Goal: Task Accomplishment & Management: Manage account settings

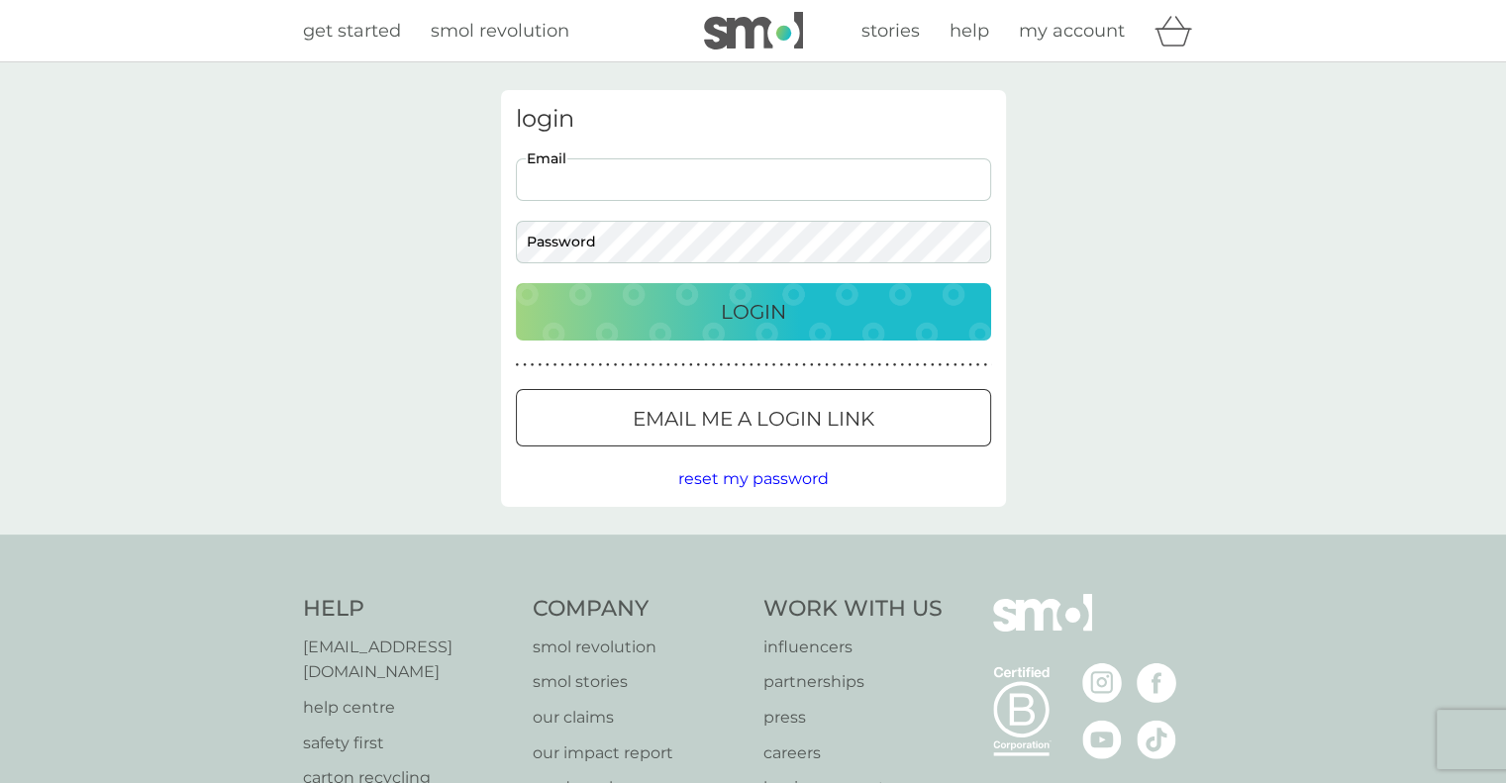
click at [681, 159] on input "Email" at bounding box center [753, 179] width 475 height 43
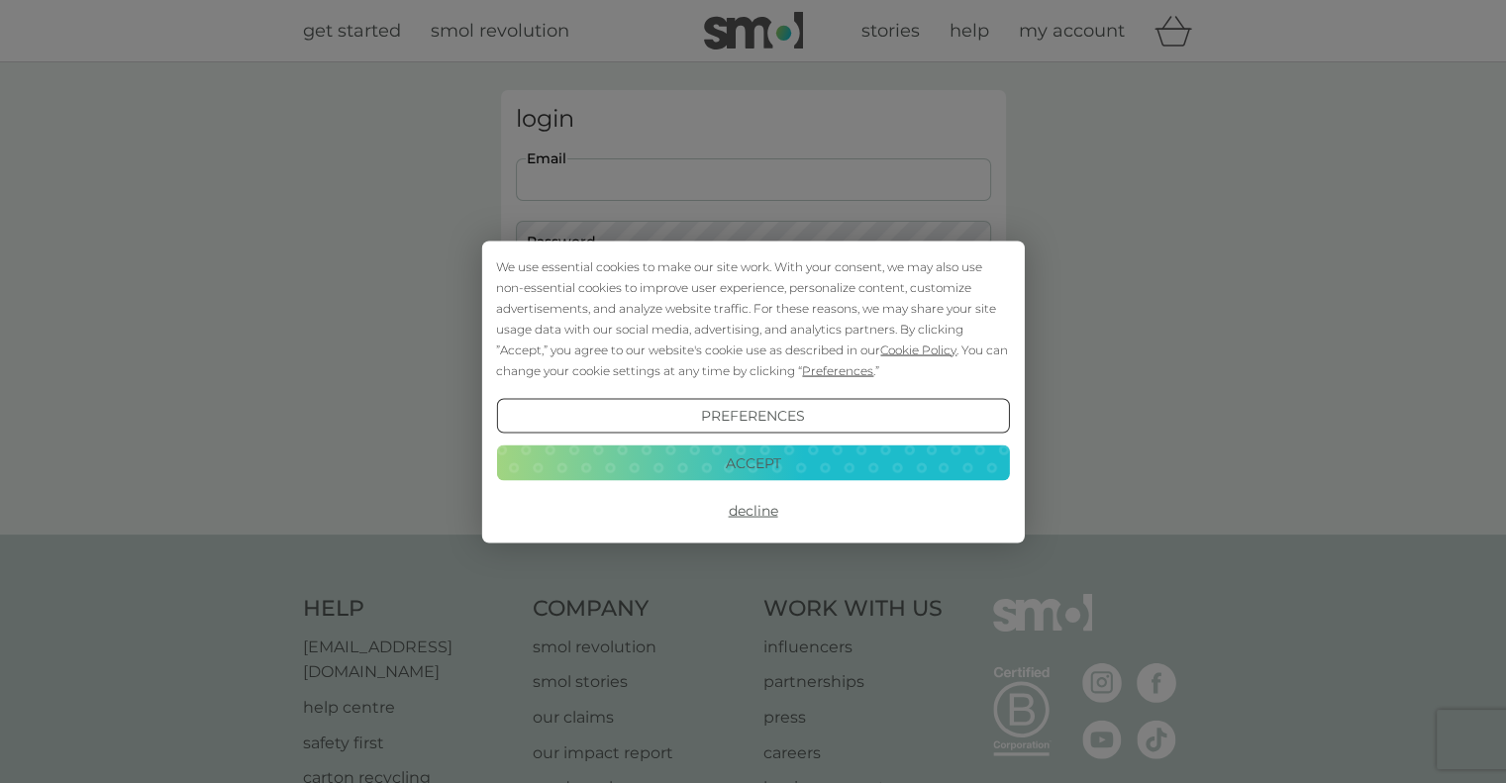
click at [762, 462] on button "Accept" at bounding box center [752, 464] width 513 height 36
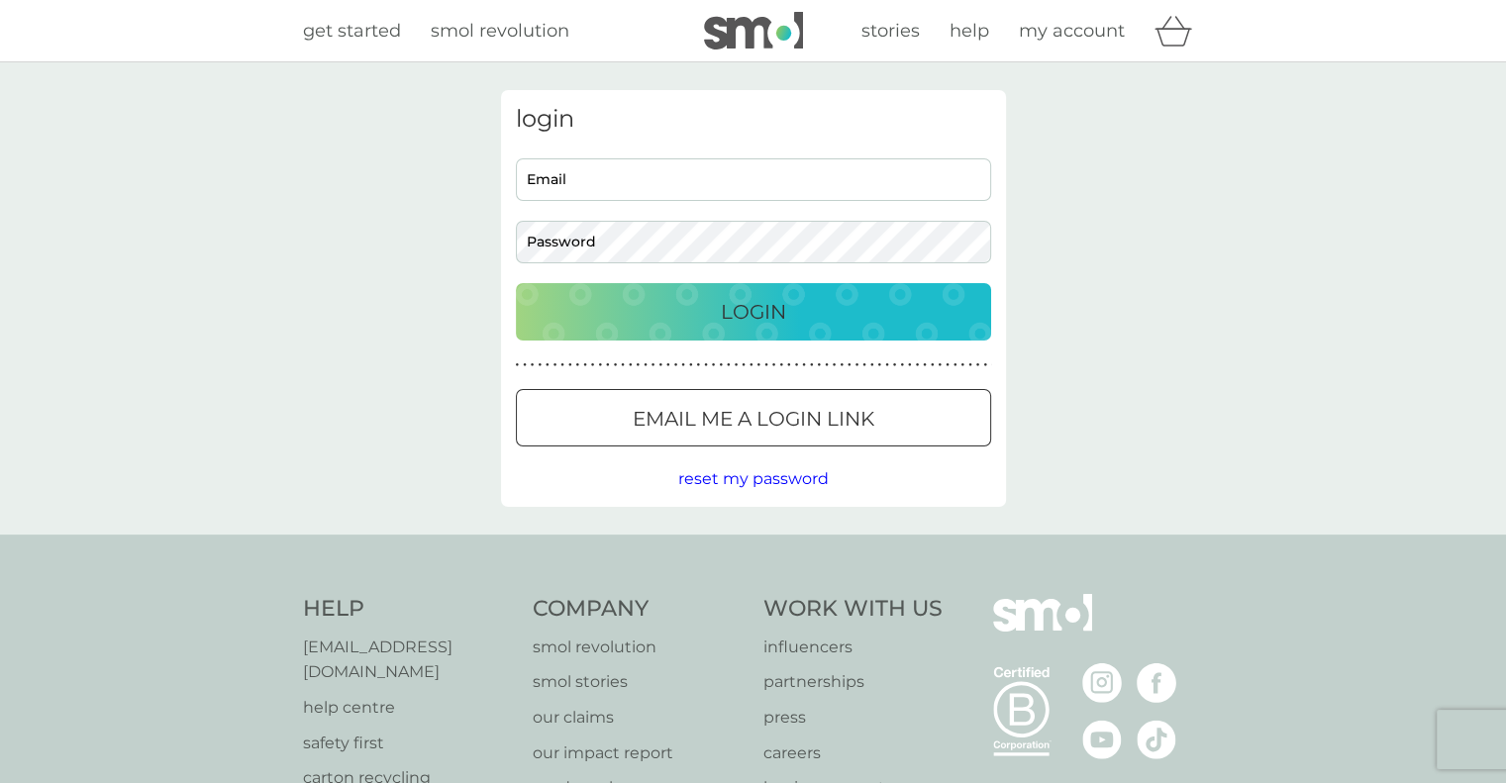
click at [716, 177] on input "Email" at bounding box center [753, 179] width 475 height 43
click at [667, 181] on input "[EMAIL_ADDRESS][DOMAIN_NAME]" at bounding box center [753, 179] width 475 height 43
type input "[EMAIL_ADDRESS][DOMAIN_NAME]"
click at [740, 483] on span "reset my password" at bounding box center [753, 478] width 150 height 19
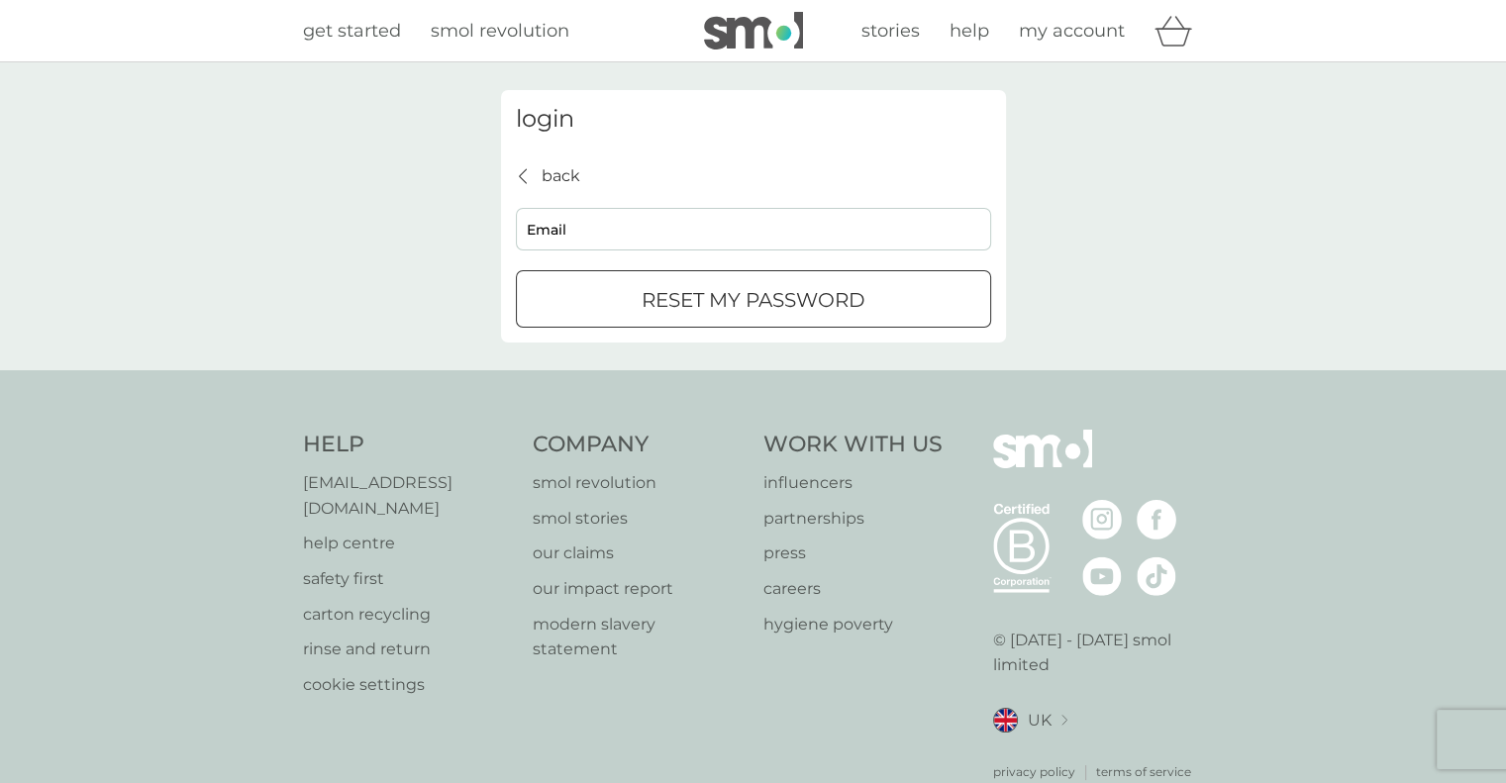
click at [579, 227] on input "Email" at bounding box center [753, 229] width 475 height 43
type input "[EMAIL_ADDRESS][DOMAIN_NAME]"
click button "reset my password" at bounding box center [753, 298] width 475 height 57
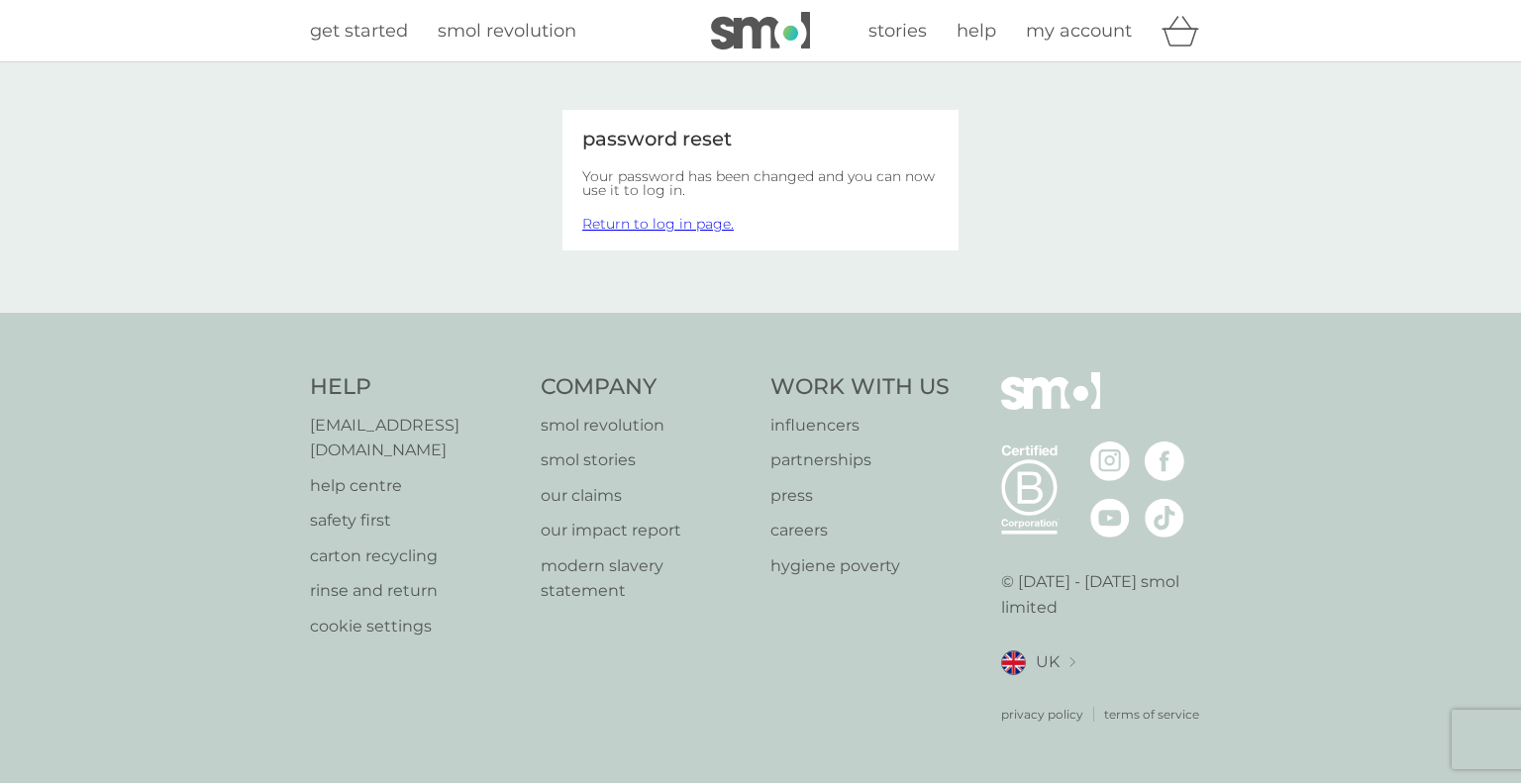
click at [1014, 178] on div "password reset Your password has been changed and you can now use it to log in.…" at bounding box center [760, 187] width 535 height 195
click at [633, 222] on link "Return to log in page." at bounding box center [657, 224] width 151 height 18
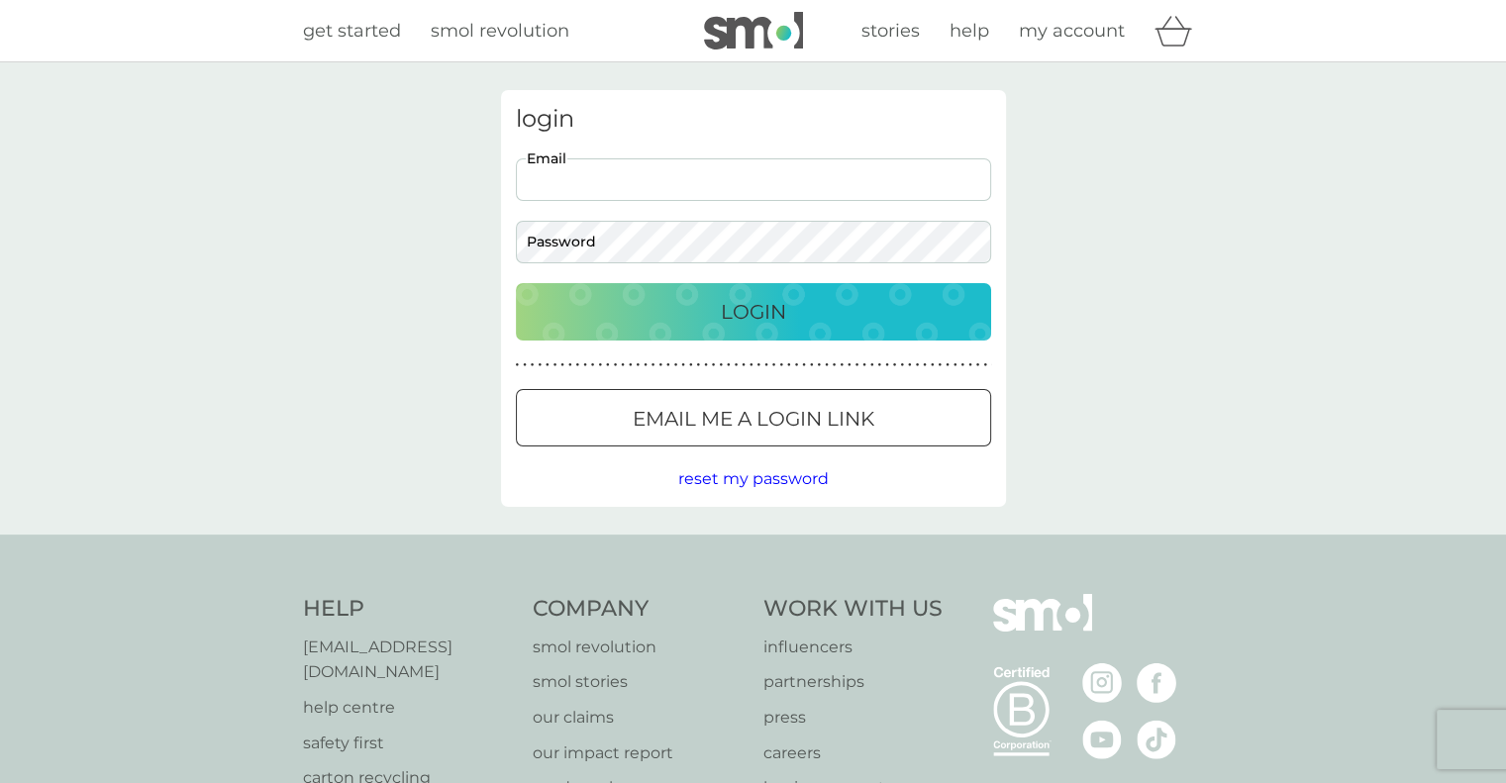
click at [621, 176] on input "Email" at bounding box center [753, 179] width 475 height 43
click at [707, 181] on input "Email" at bounding box center [753, 179] width 475 height 43
click at [774, 307] on p "Login" at bounding box center [753, 312] width 65 height 32
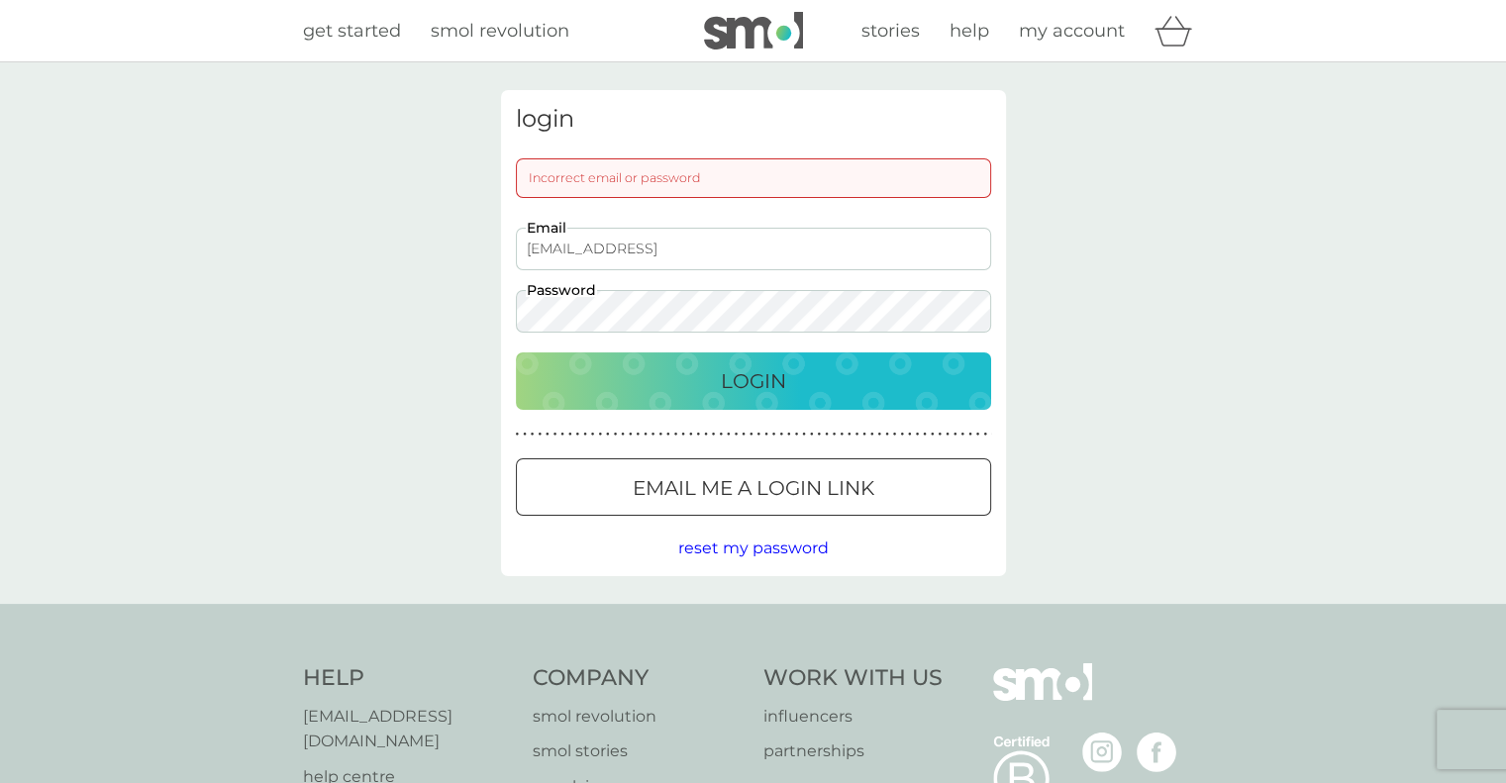
click at [749, 251] on input "annemiekewaite@hotmail.col" at bounding box center [753, 249] width 475 height 43
type input "[EMAIL_ADDRESS][DOMAIN_NAME]"
click at [761, 380] on p "Login" at bounding box center [753, 381] width 65 height 32
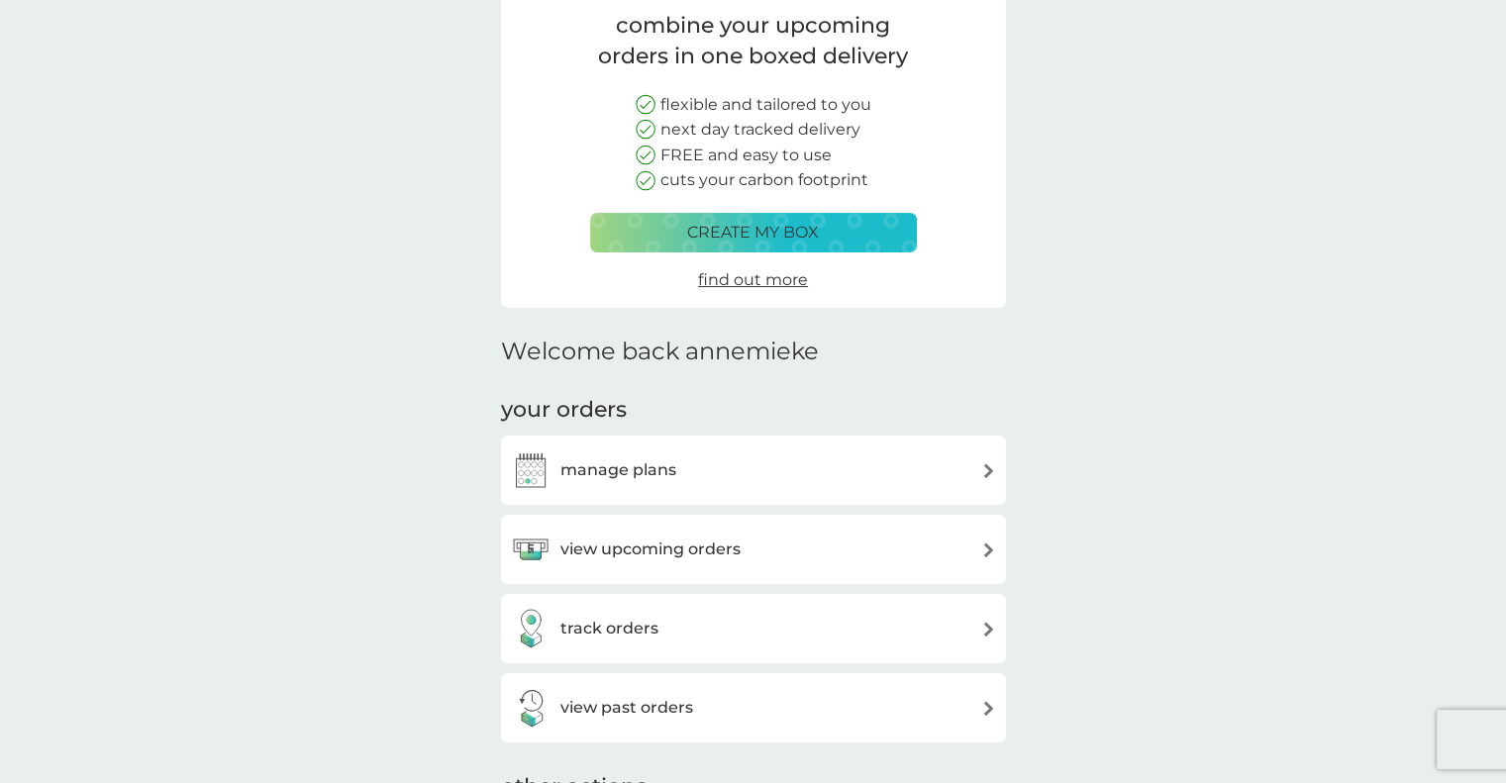
scroll to position [333, 0]
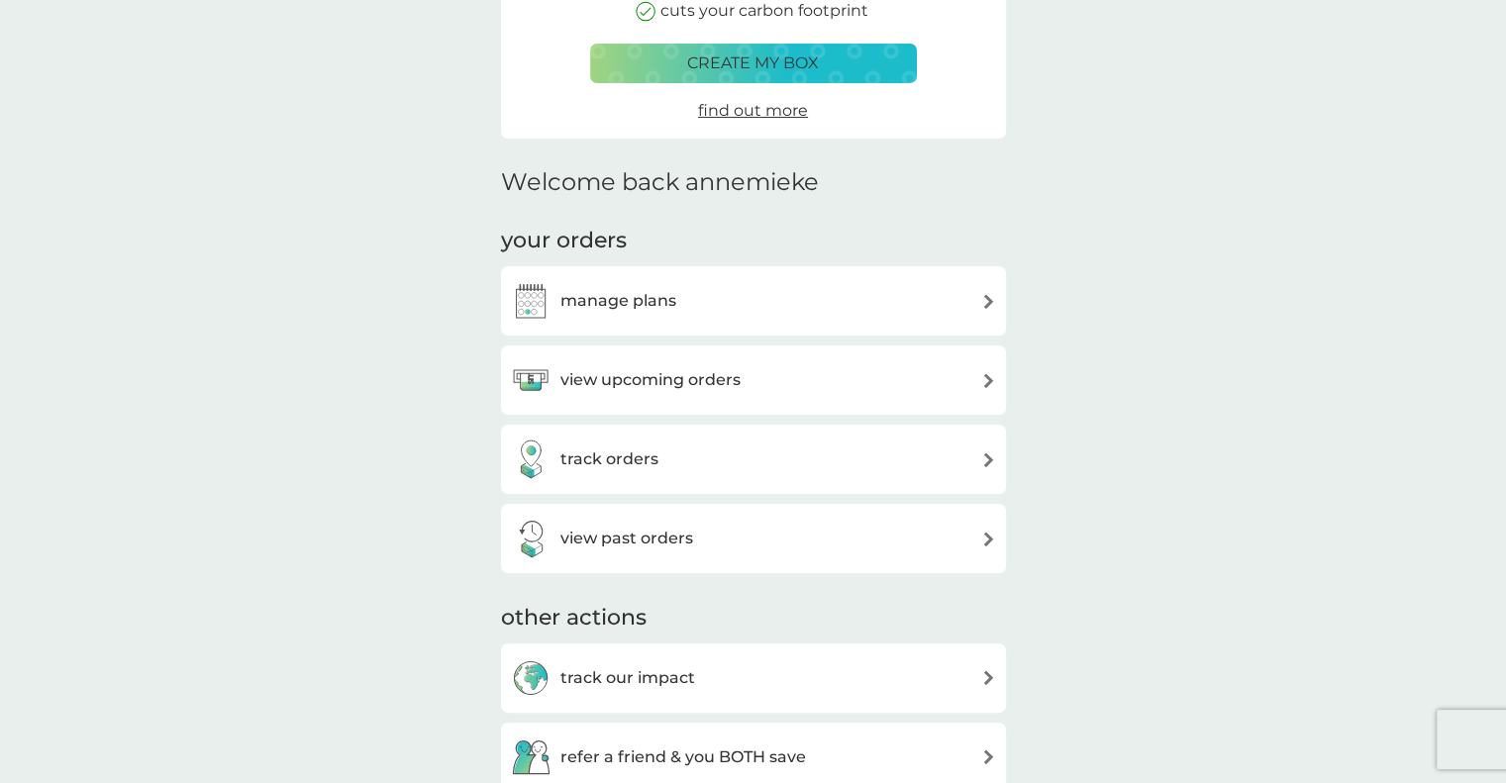
click at [982, 383] on img at bounding box center [988, 380] width 15 height 15
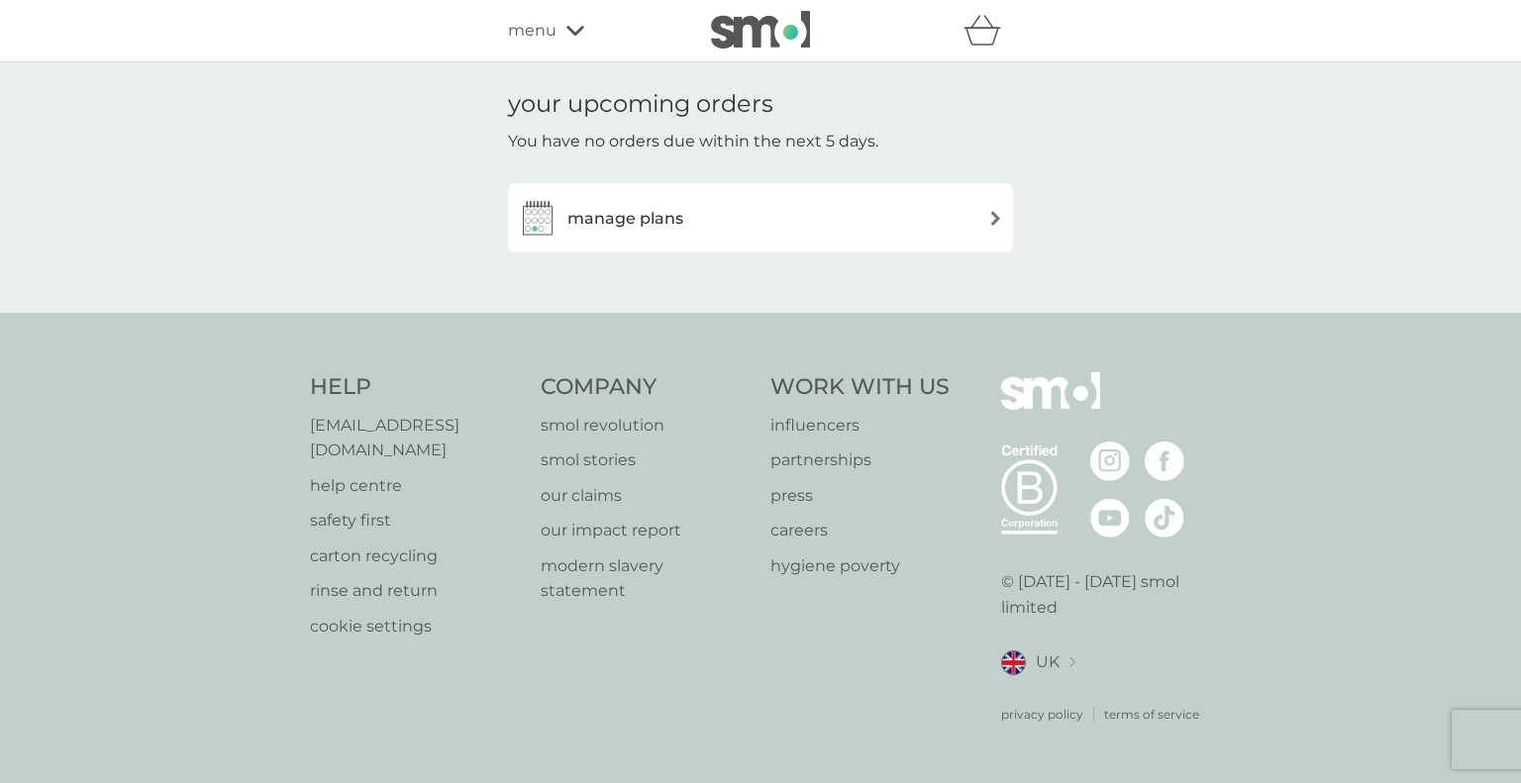
click at [992, 217] on img at bounding box center [995, 218] width 15 height 15
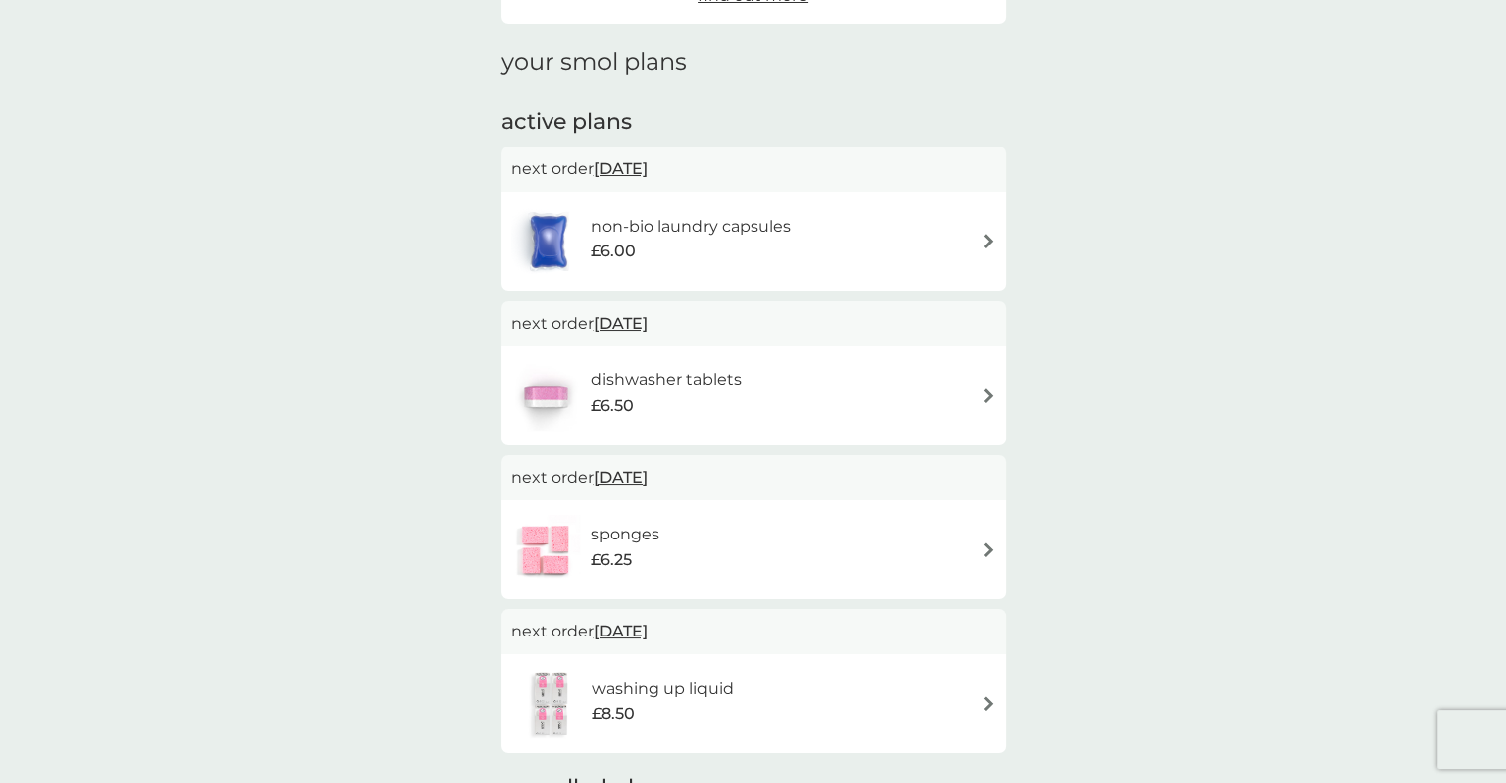
scroll to position [346, 0]
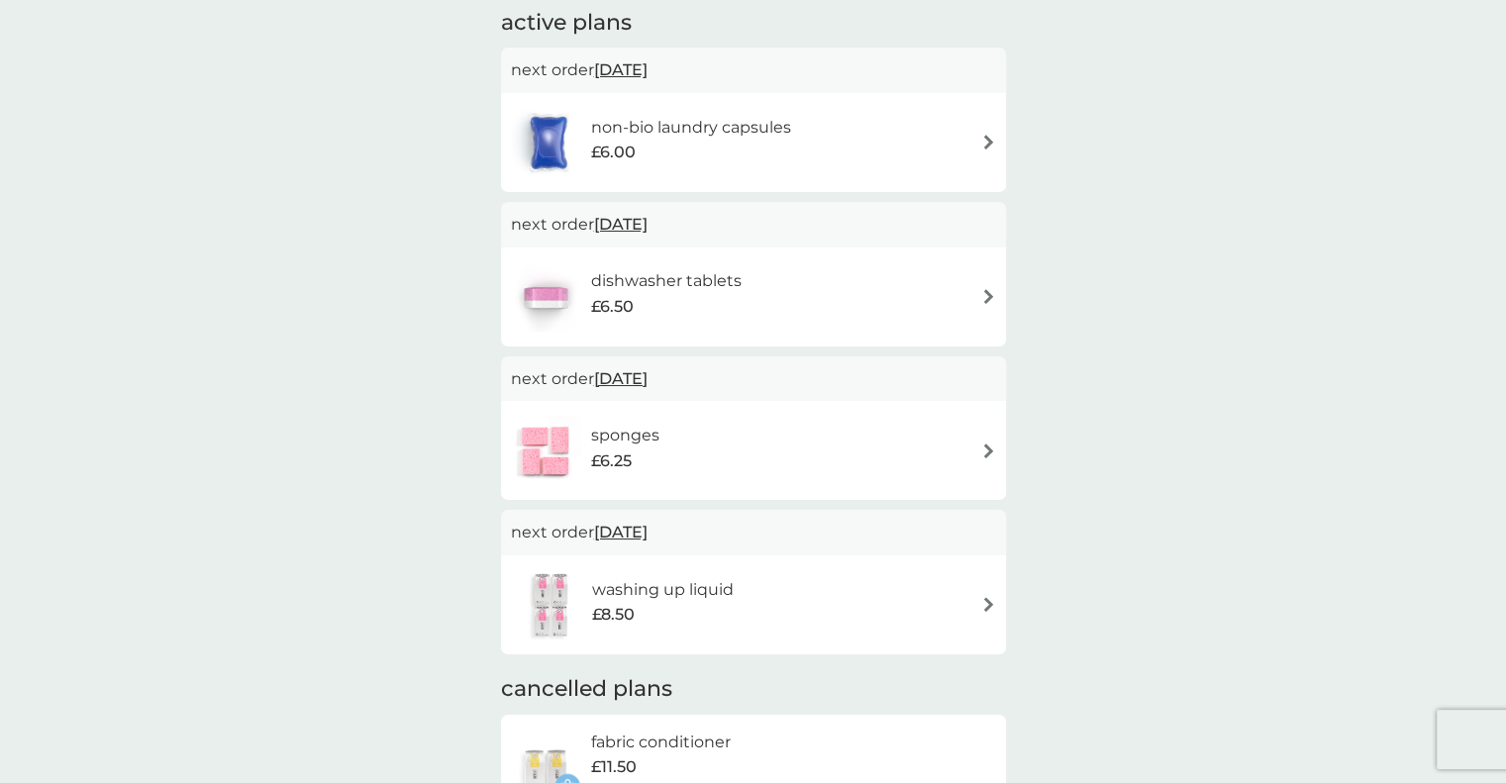
click at [988, 453] on img at bounding box center [988, 451] width 15 height 15
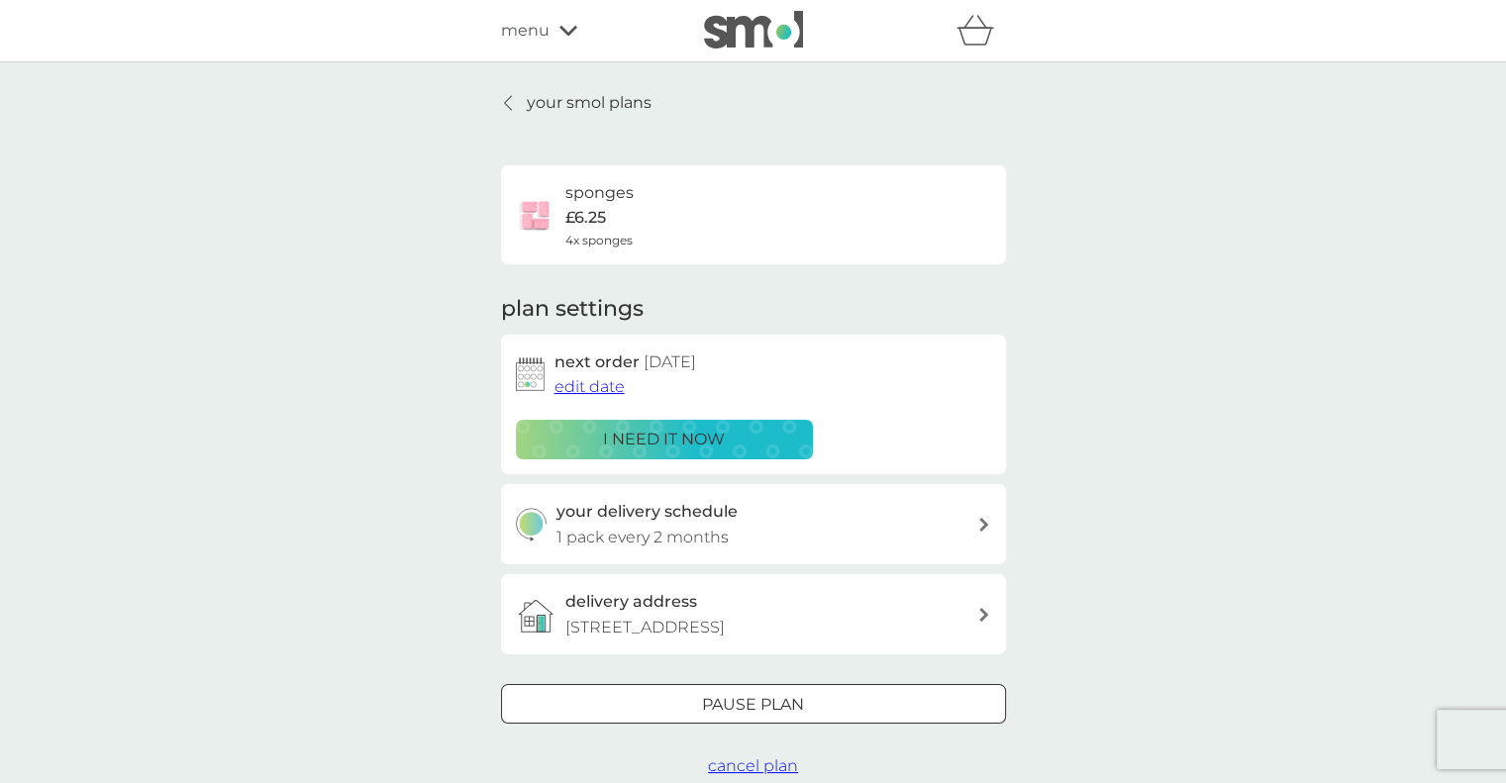
click at [754, 705] on div at bounding box center [753, 705] width 71 height 21
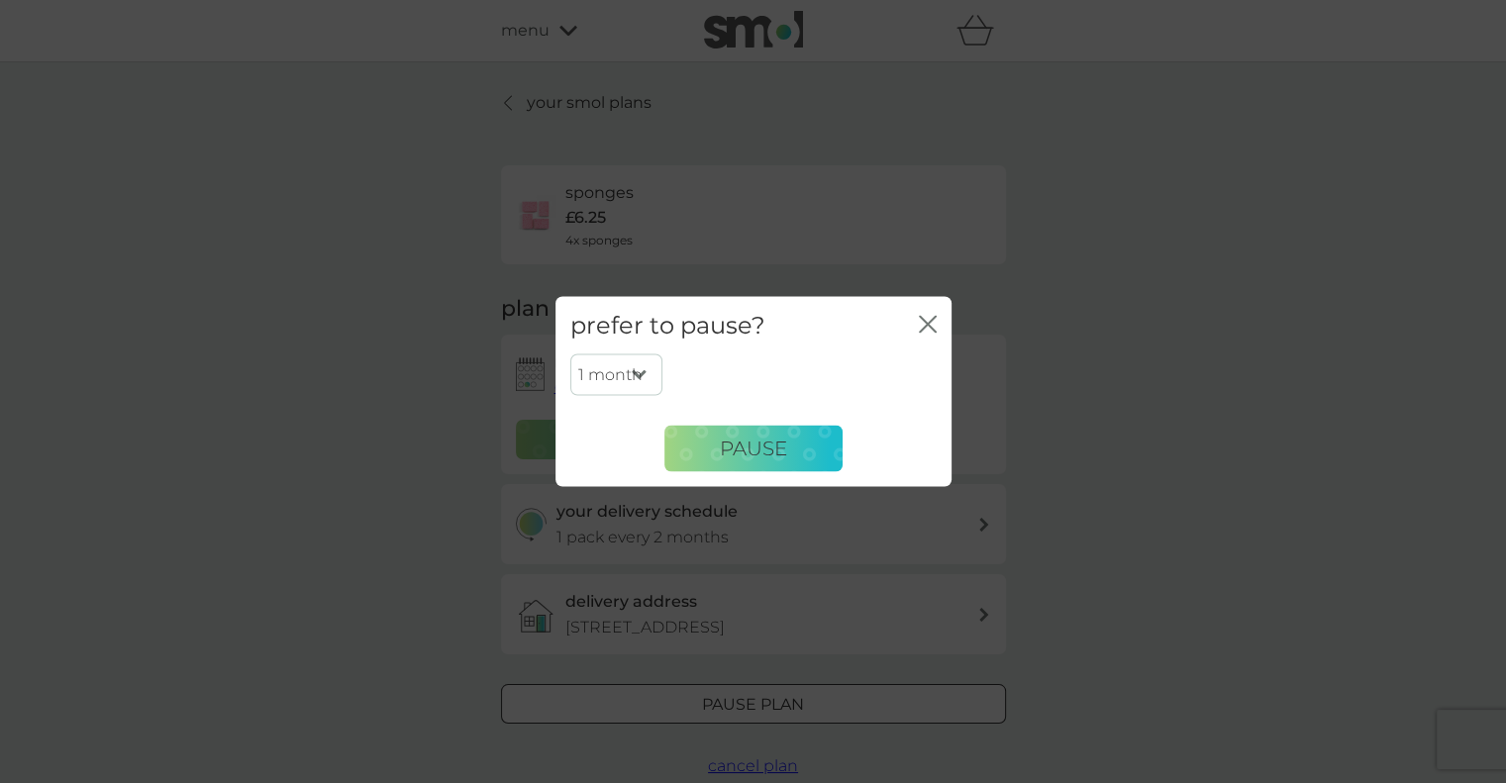
click at [644, 381] on select "1 month 2 months 3 months 4 months 5 months 6 months" at bounding box center [616, 375] width 92 height 42
select select "6"
click at [570, 354] on select "1 month 2 months 3 months 4 months 5 months 6 months" at bounding box center [616, 375] width 92 height 42
click at [754, 446] on span "Pause" at bounding box center [753, 449] width 67 height 24
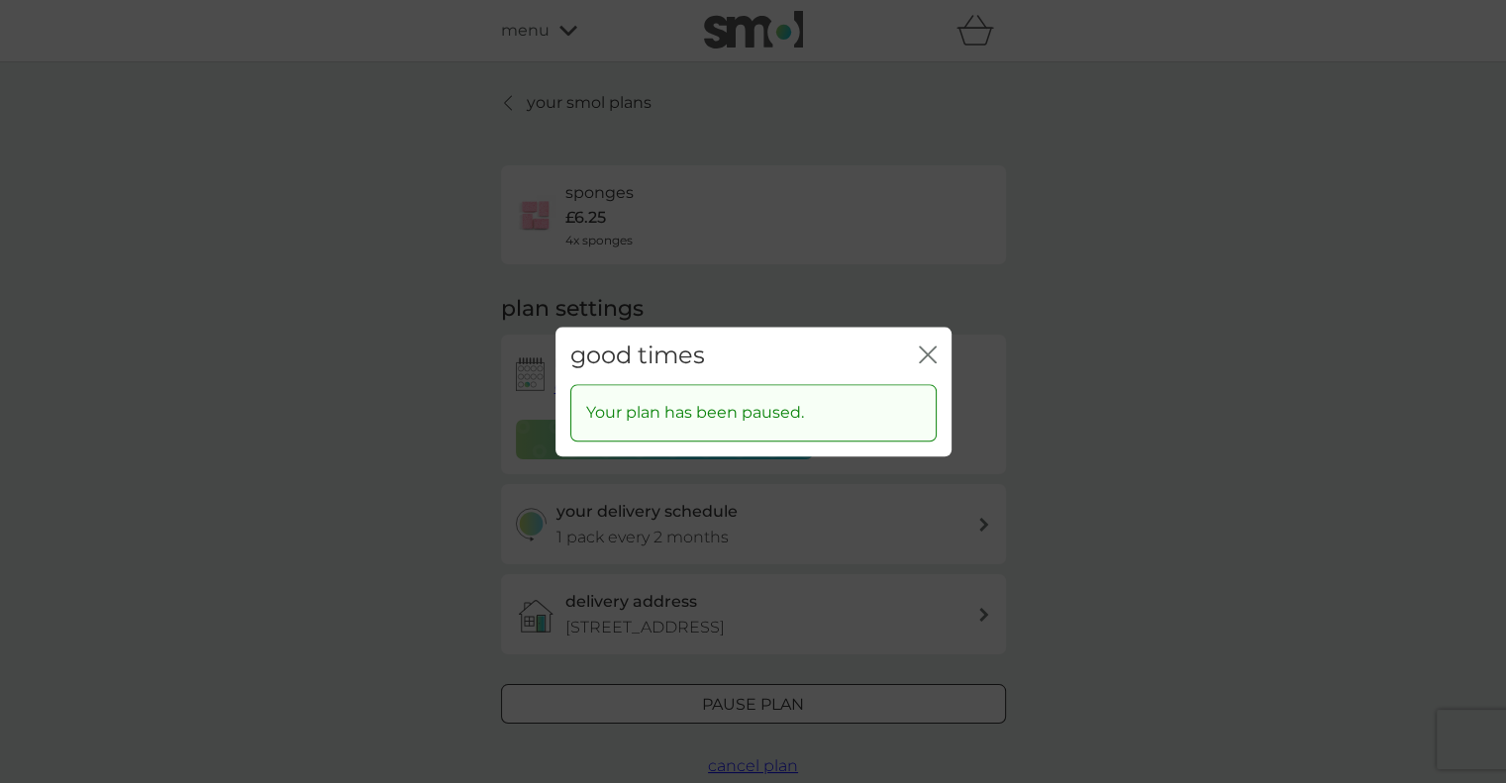
click at [924, 351] on icon "close" at bounding box center [924, 355] width 8 height 16
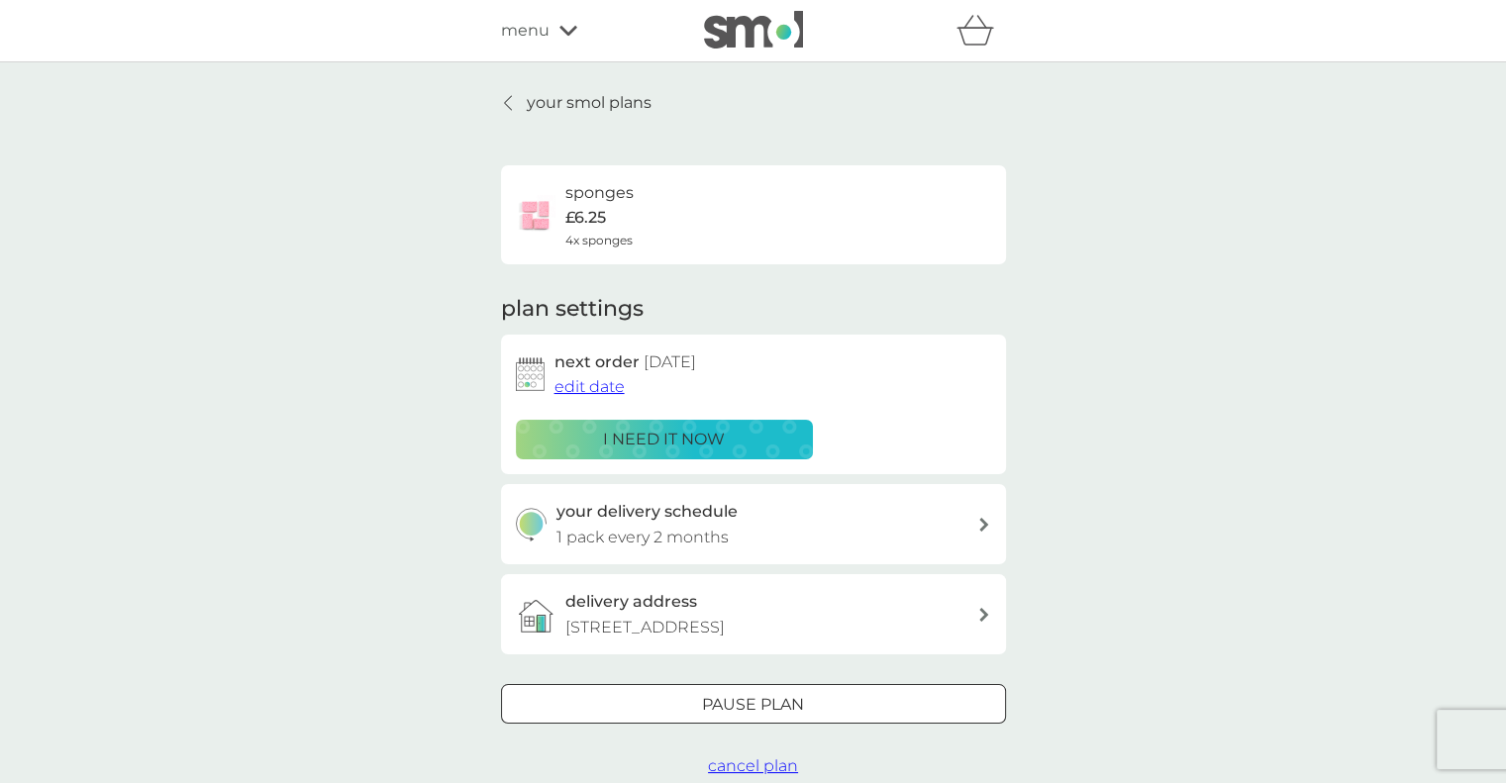
click at [504, 93] on link "your smol plans" at bounding box center [576, 103] width 150 height 26
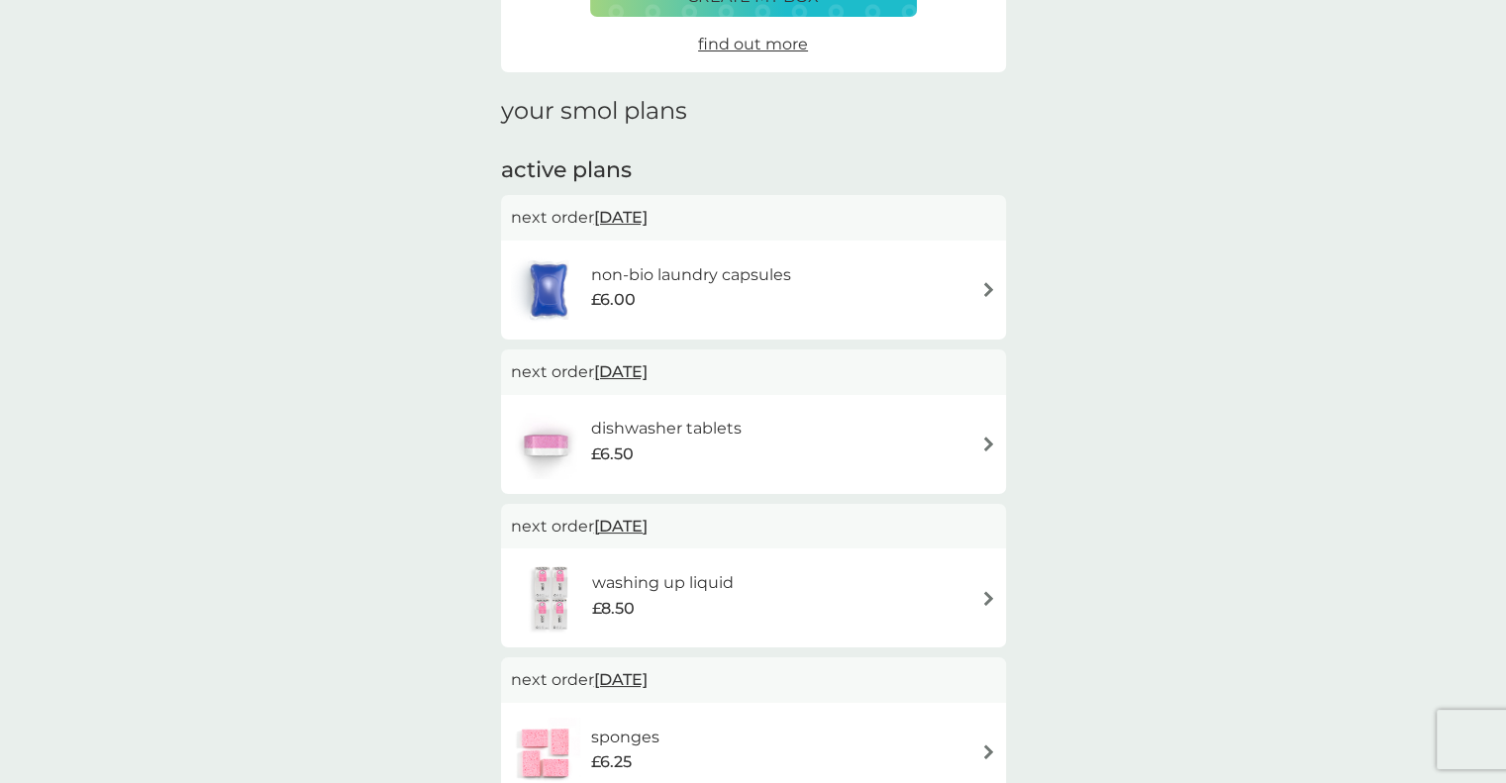
scroll to position [228, 0]
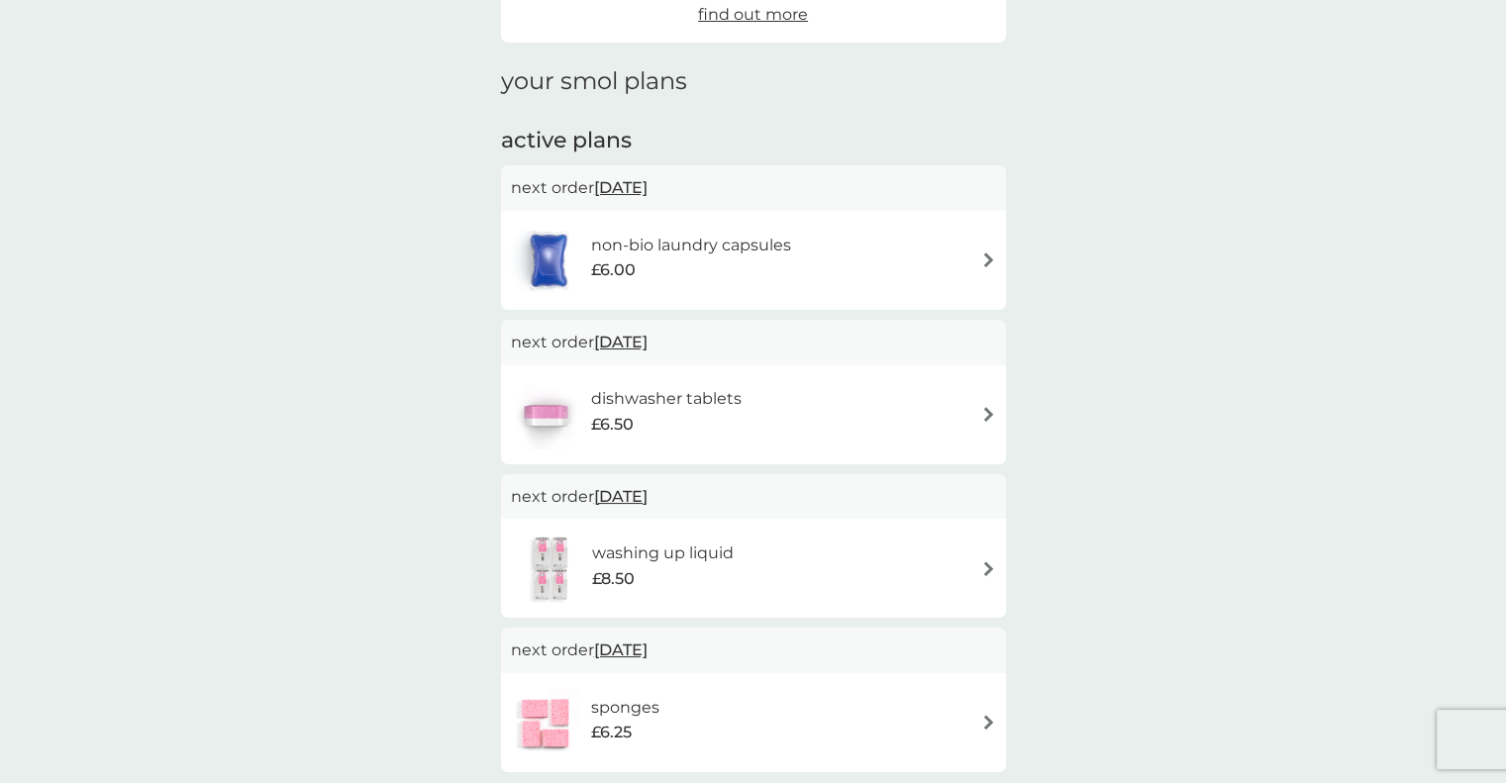
click at [985, 412] on img at bounding box center [988, 414] width 15 height 15
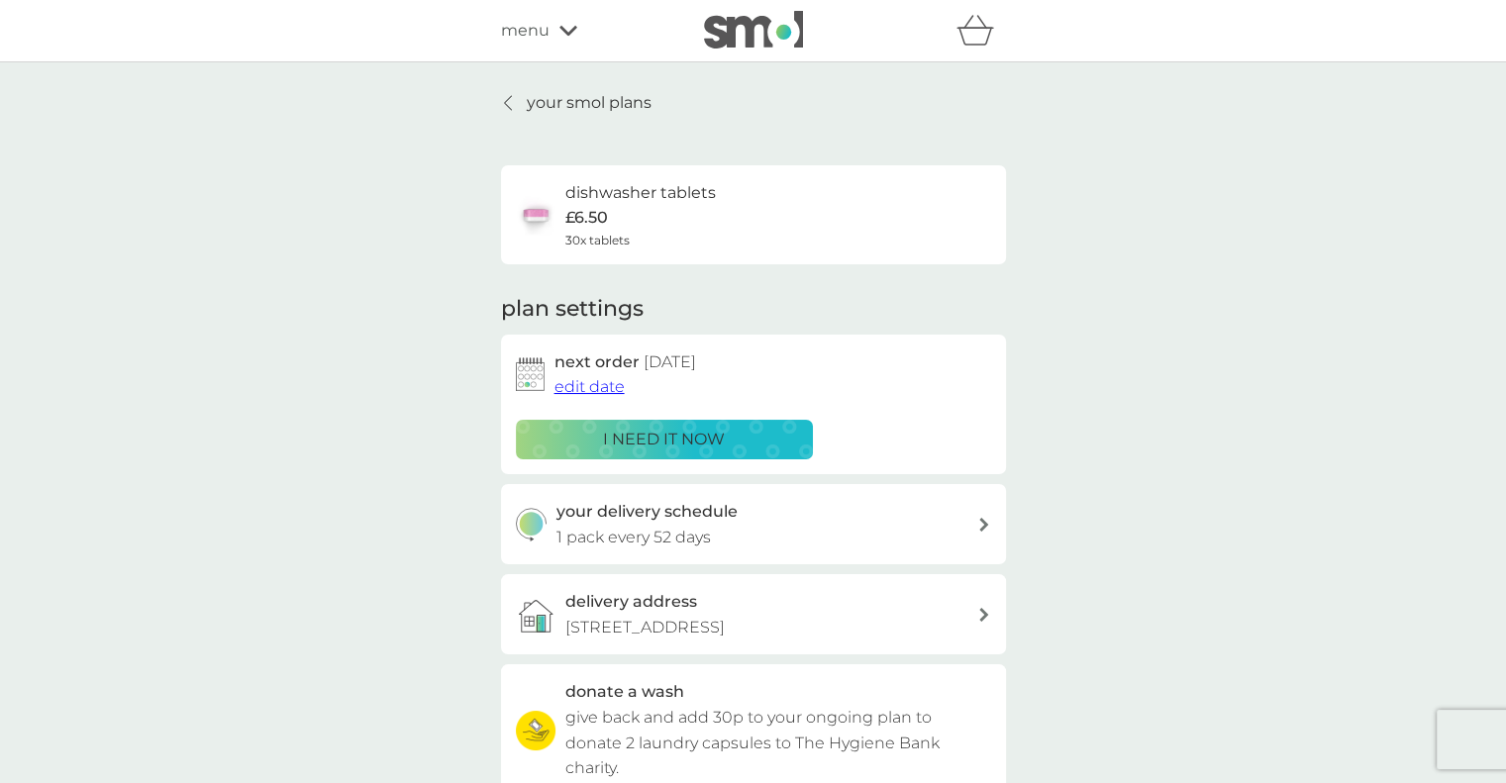
click at [1246, 283] on div "your smol plans dishwasher tablets £6.50 30x tablets plan settings next order 2…" at bounding box center [753, 534] width 1506 height 944
